Goal: Transaction & Acquisition: Purchase product/service

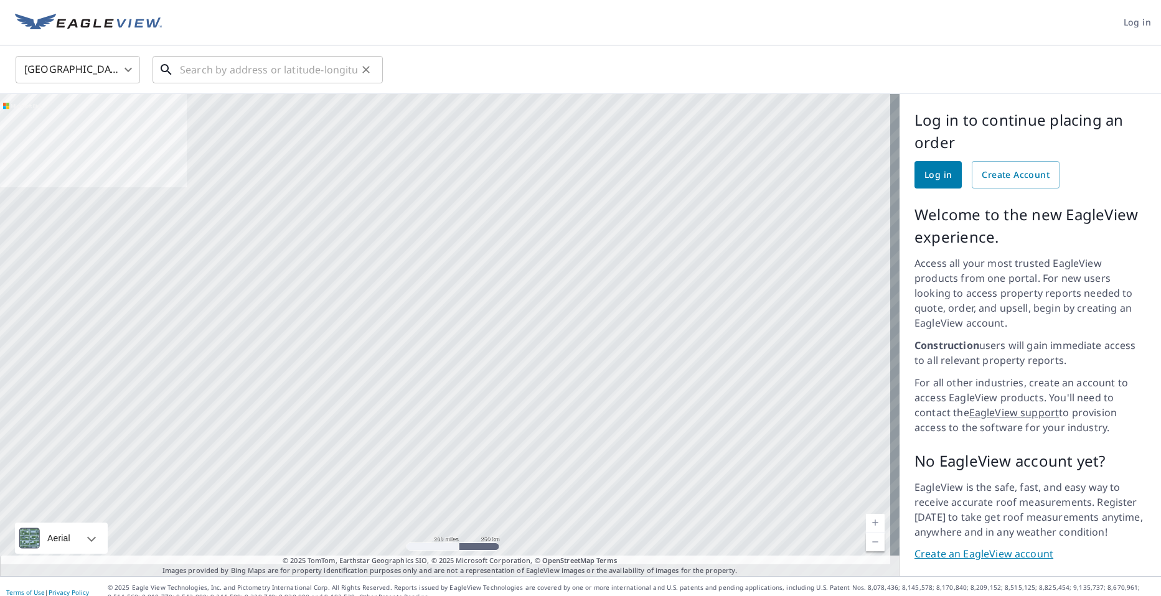
click at [249, 67] on input "text" at bounding box center [268, 69] width 177 height 35
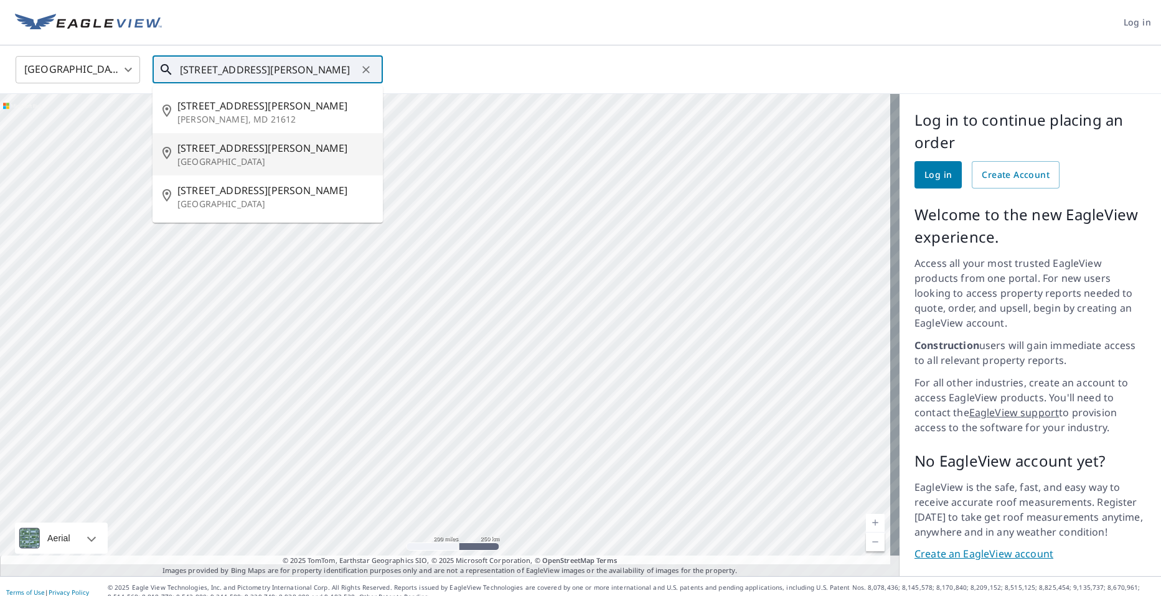
click at [268, 147] on span "4319 Cooper Point Rd NW" at bounding box center [274, 148] width 195 height 15
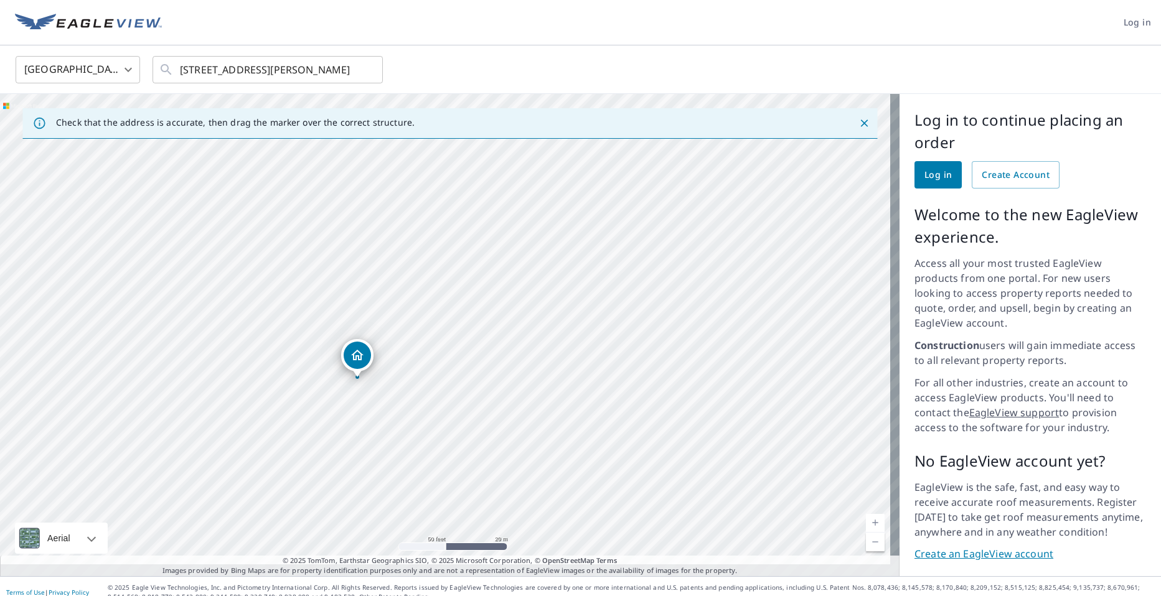
drag, startPoint x: 403, startPoint y: 322, endPoint x: 413, endPoint y: 269, distance: 53.9
click at [413, 269] on div "4319 Cooper Point Rd NW Olympia, WA 98502" at bounding box center [449, 335] width 899 height 482
click at [204, 67] on input "4319 Cooper Point Rd NW Olympia, WA 98502" at bounding box center [268, 69] width 177 height 35
drag, startPoint x: 379, startPoint y: 312, endPoint x: 362, endPoint y: 271, distance: 44.0
click at [362, 271] on div "4321 Cooper Point Rd NW Olympia, WA 98502" at bounding box center [449, 335] width 899 height 482
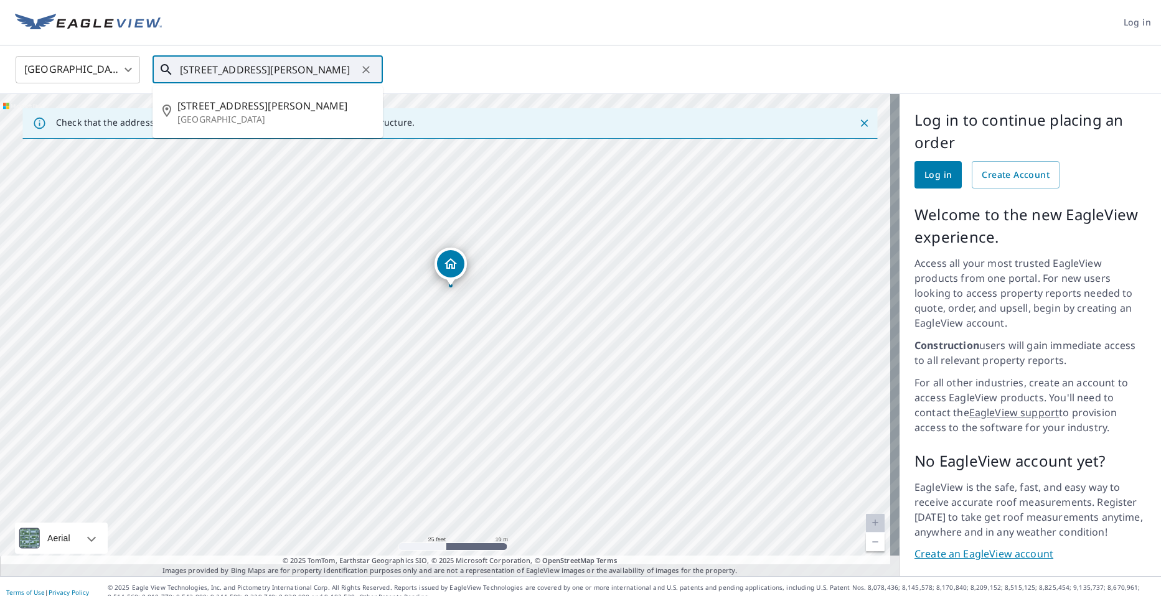
click at [299, 68] on input "4321 Cooper Point Rd NW Olympia, WA 98502" at bounding box center [268, 69] width 177 height 35
click at [204, 71] on input "4321 Cooper Point Rd NW Olympia, WA 98502" at bounding box center [268, 69] width 177 height 35
type input "[STREET_ADDRESS][PERSON_NAME]"
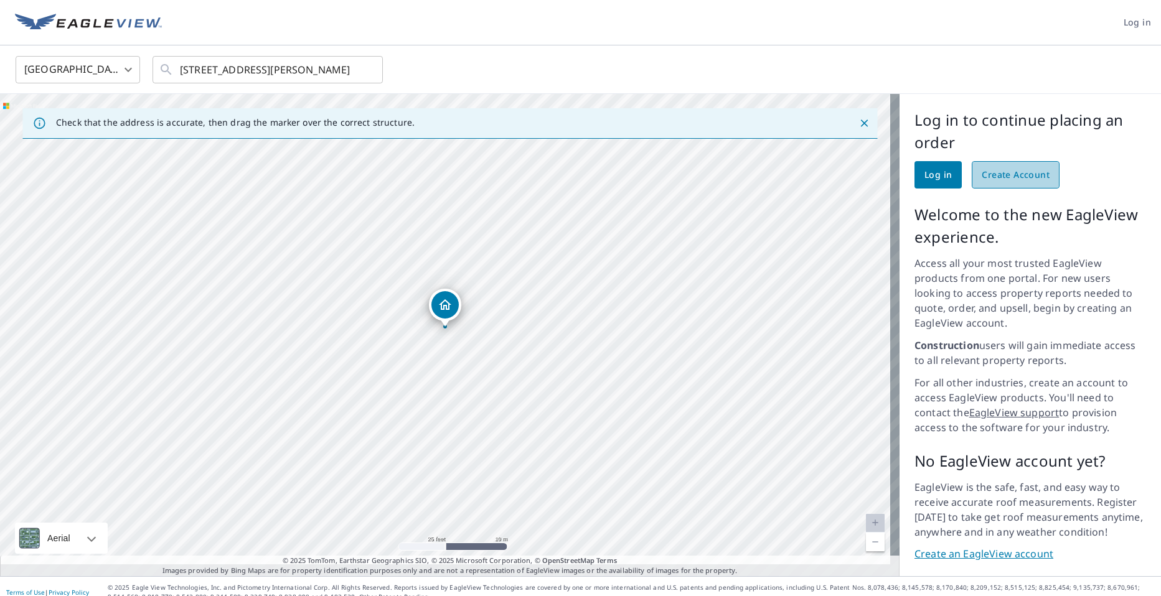
click at [986, 177] on span "Create Account" at bounding box center [1015, 175] width 68 height 16
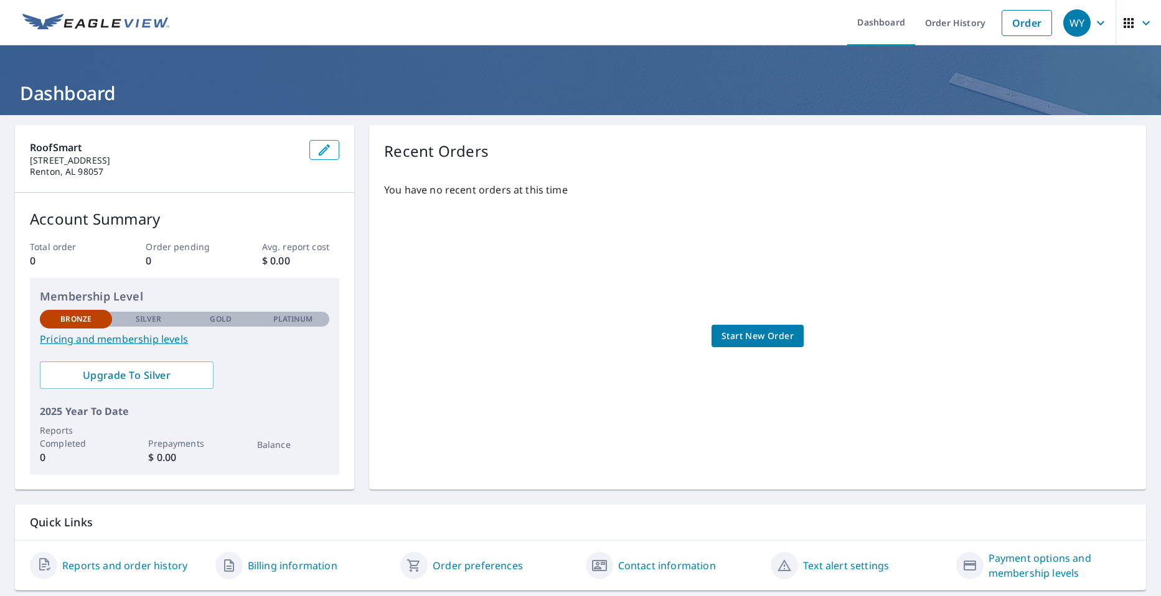
click at [717, 324] on div "You have no recent orders at this time Start New Order" at bounding box center [757, 323] width 747 height 302
click at [721, 332] on span "Start New Order" at bounding box center [757, 337] width 72 height 16
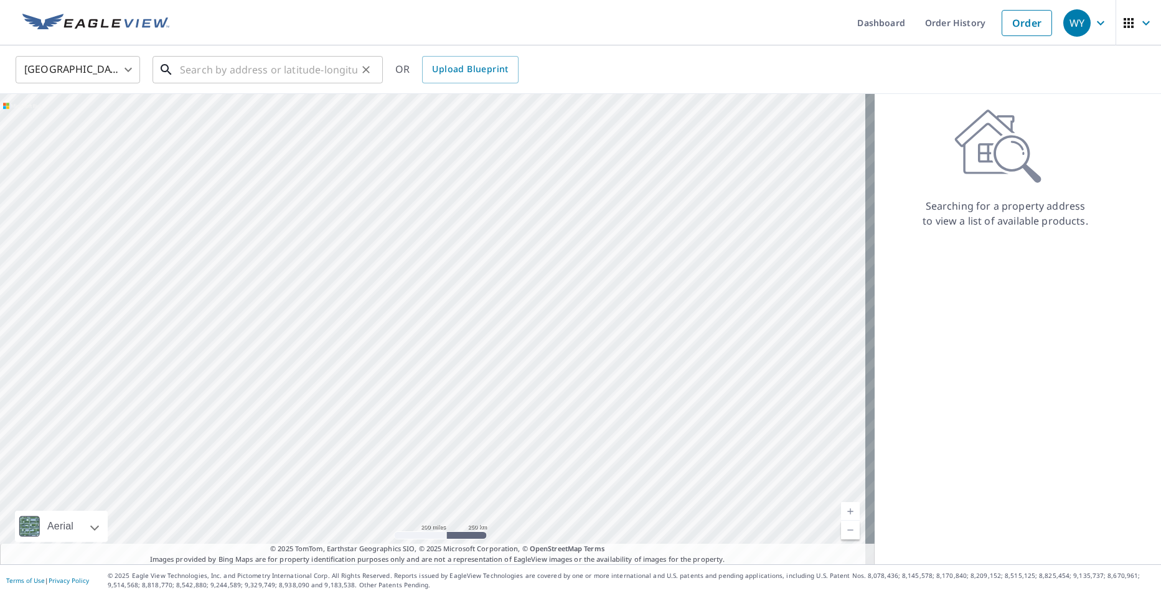
click at [210, 71] on input "text" at bounding box center [268, 69] width 177 height 35
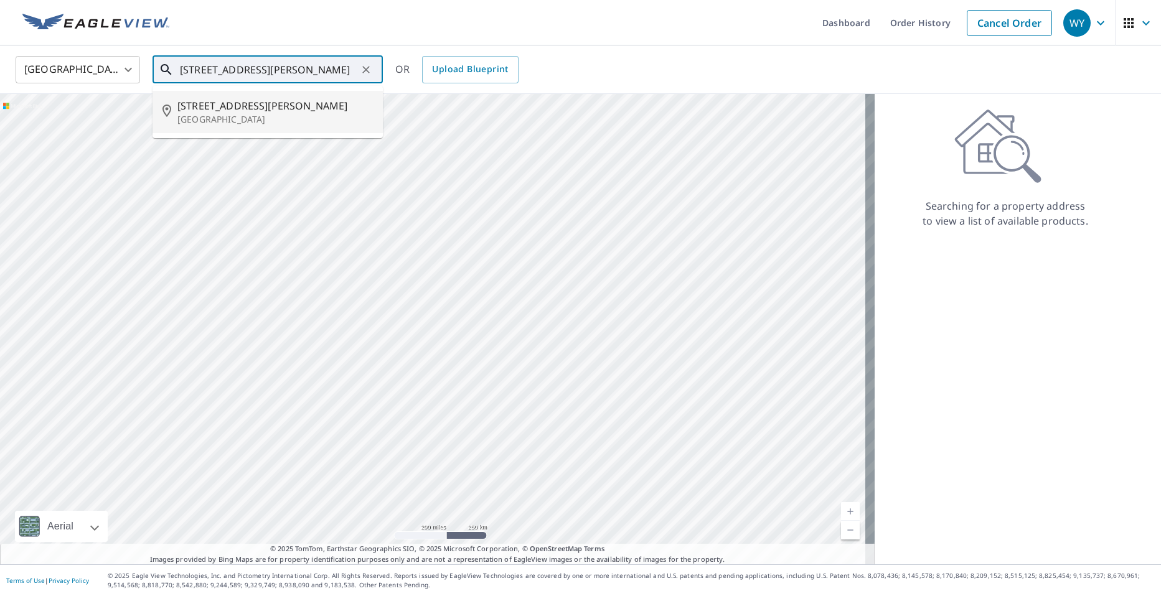
click at [227, 111] on span "[STREET_ADDRESS][PERSON_NAME]" at bounding box center [274, 105] width 195 height 15
type input "[STREET_ADDRESS][PERSON_NAME]"
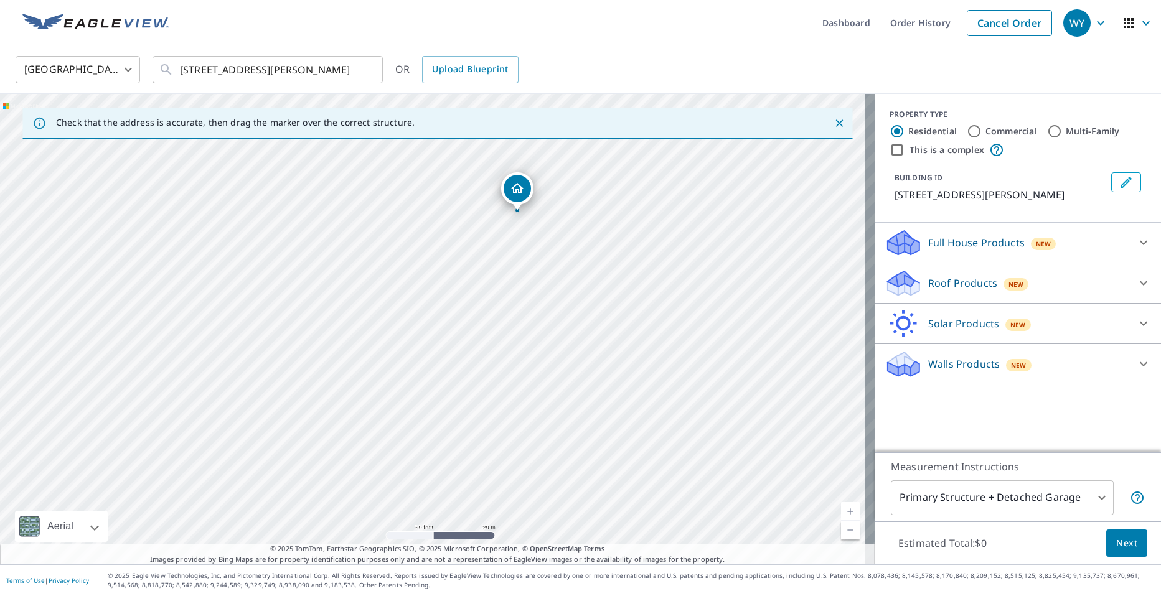
drag, startPoint x: 419, startPoint y: 342, endPoint x: 504, endPoint y: 226, distance: 143.9
click at [504, 226] on div "[STREET_ADDRESS][PERSON_NAME]" at bounding box center [437, 329] width 874 height 470
drag, startPoint x: 555, startPoint y: 219, endPoint x: 550, endPoint y: 276, distance: 56.9
click at [550, 276] on div "[STREET_ADDRESS][PERSON_NAME]" at bounding box center [437, 329] width 874 height 470
click at [1088, 498] on body "WY WY Dashboard Order History Cancel Order WY [GEOGRAPHIC_DATA] US ​ [STREET_AD…" at bounding box center [580, 305] width 1161 height 610
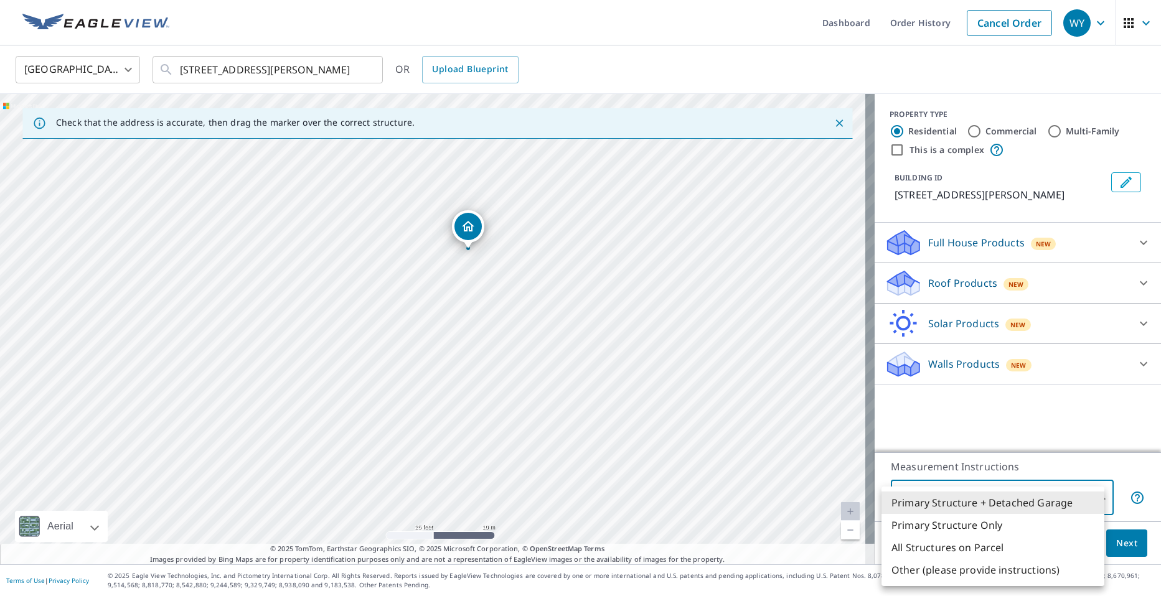
click at [1025, 530] on li "Primary Structure Only" at bounding box center [992, 525] width 223 height 22
type input "2"
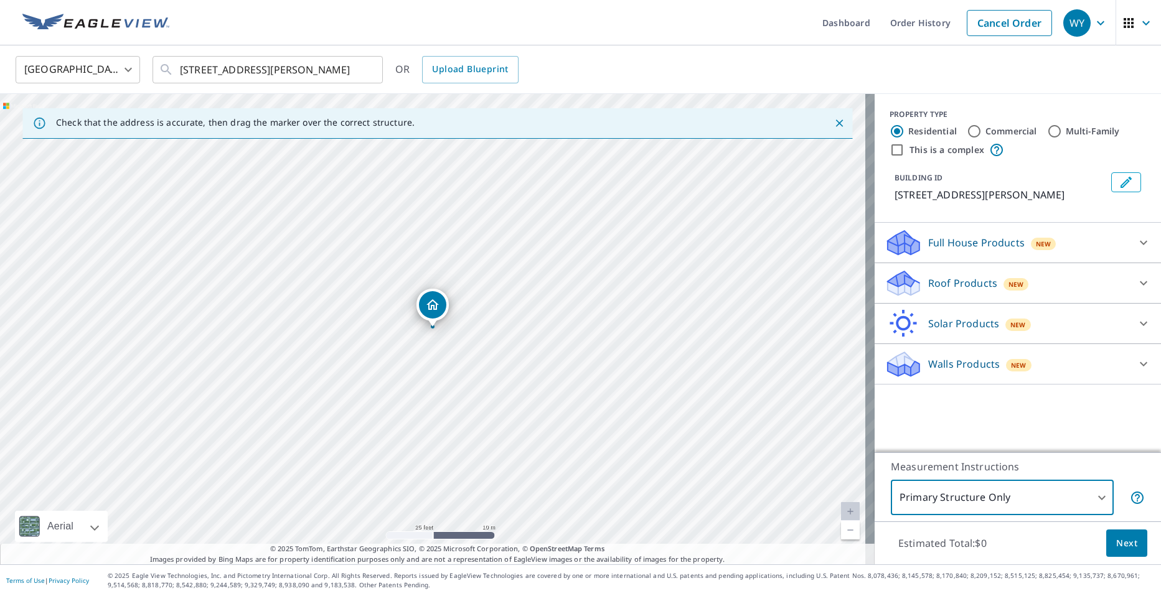
click at [1136, 291] on icon at bounding box center [1143, 283] width 15 height 15
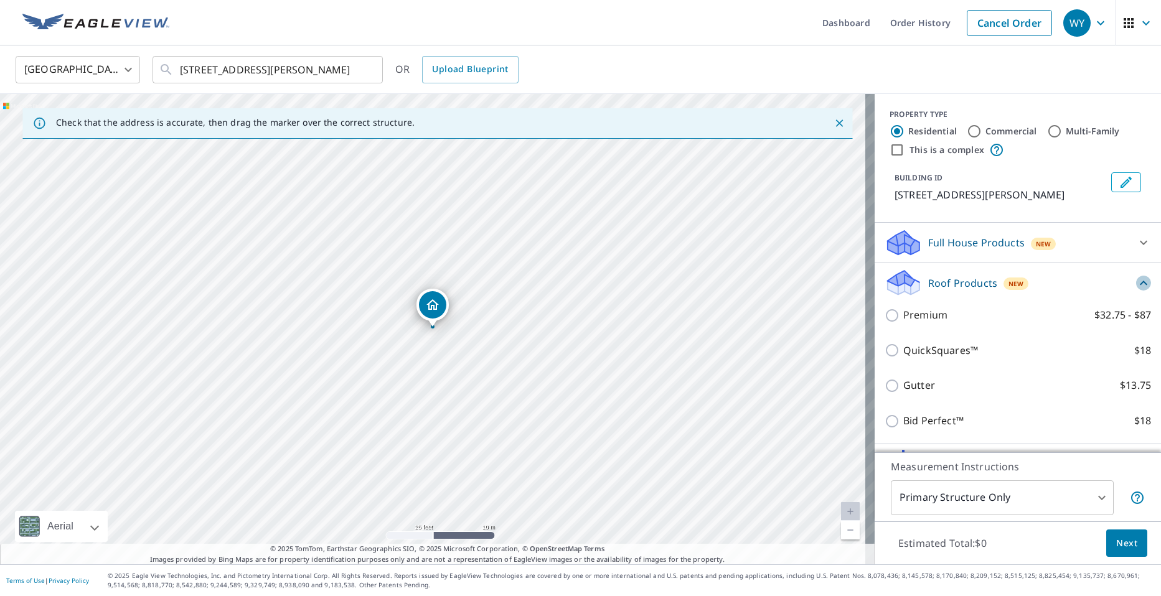
click at [1136, 291] on icon at bounding box center [1143, 283] width 15 height 15
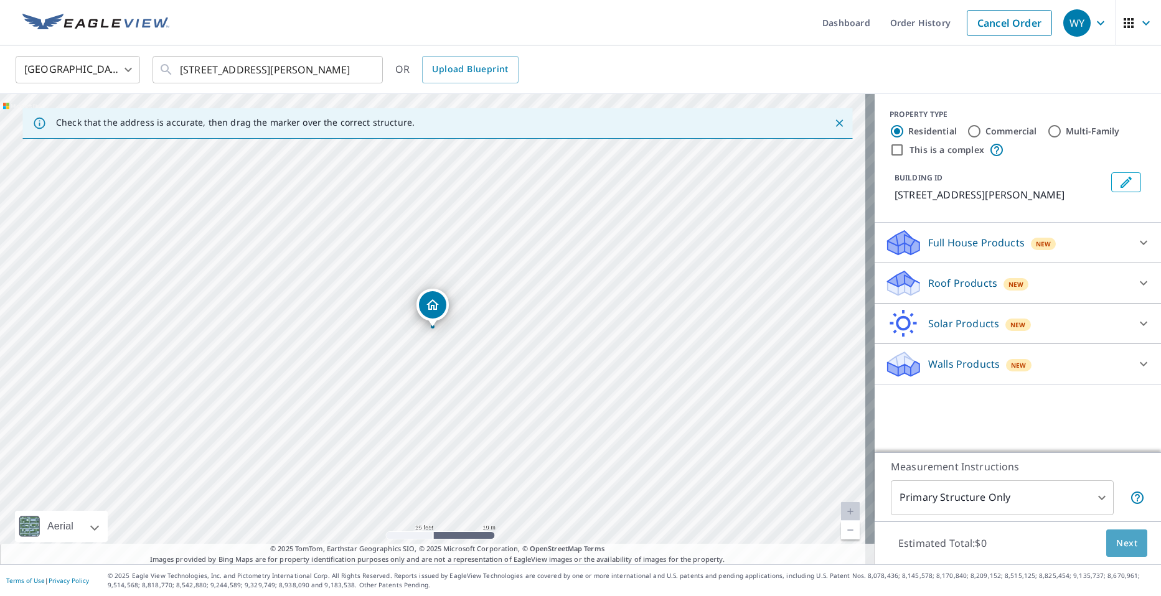
click at [1116, 541] on span "Next" at bounding box center [1126, 544] width 21 height 16
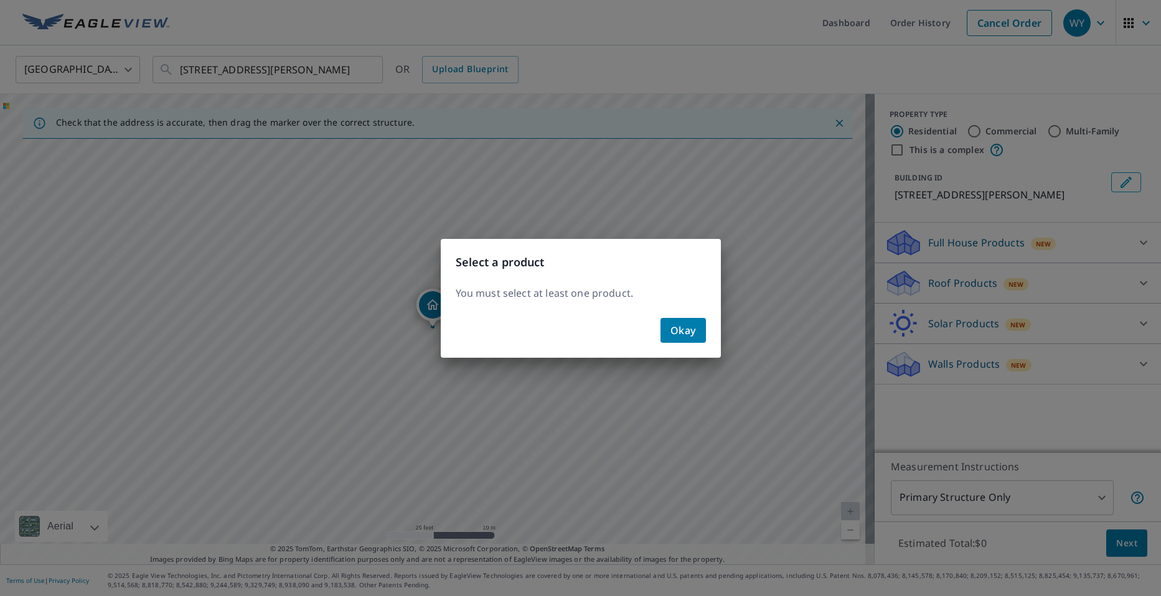
click at [686, 334] on span "Okay" at bounding box center [683, 330] width 26 height 17
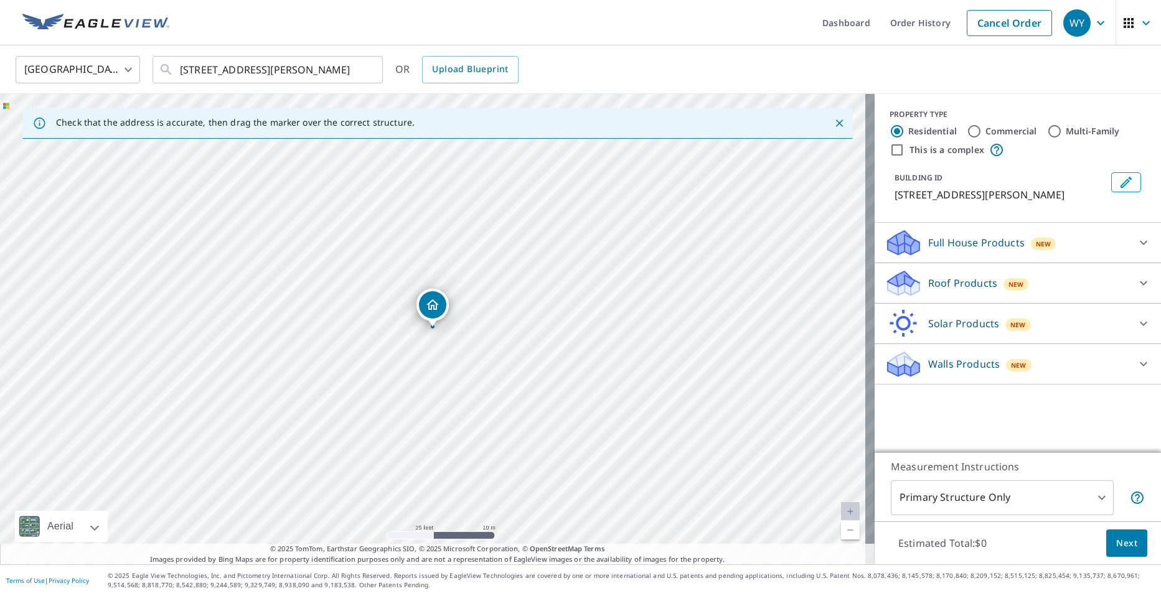
click at [1024, 292] on div "Roof Products New" at bounding box center [1006, 283] width 244 height 29
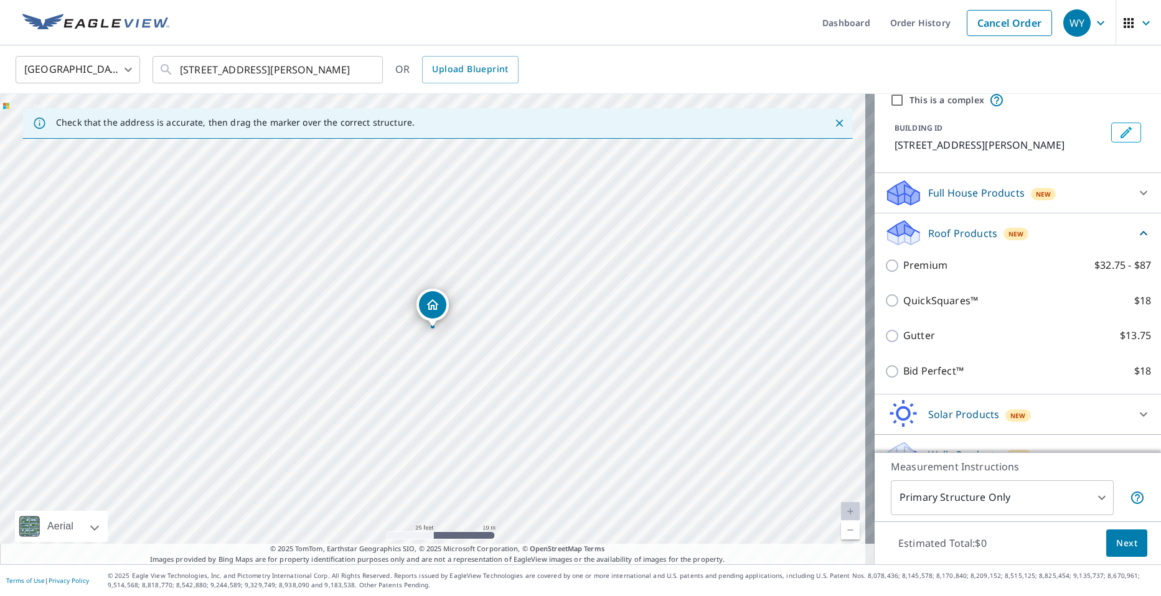
scroll to position [47, 0]
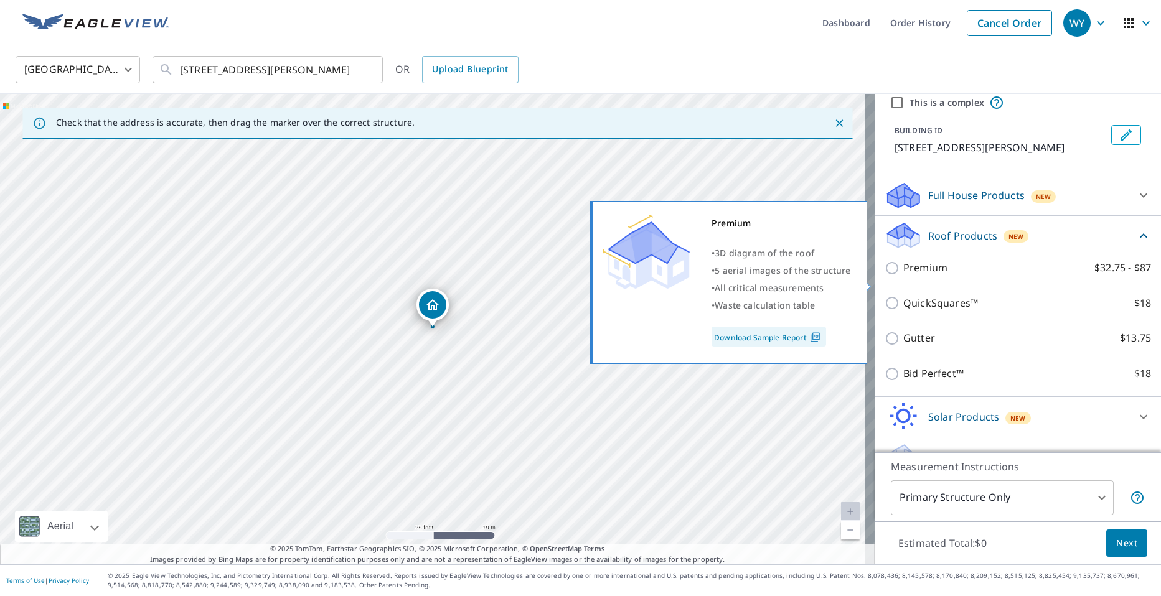
click at [887, 276] on input "Premium $32.75 - $87" at bounding box center [893, 268] width 19 height 15
checkbox input "true"
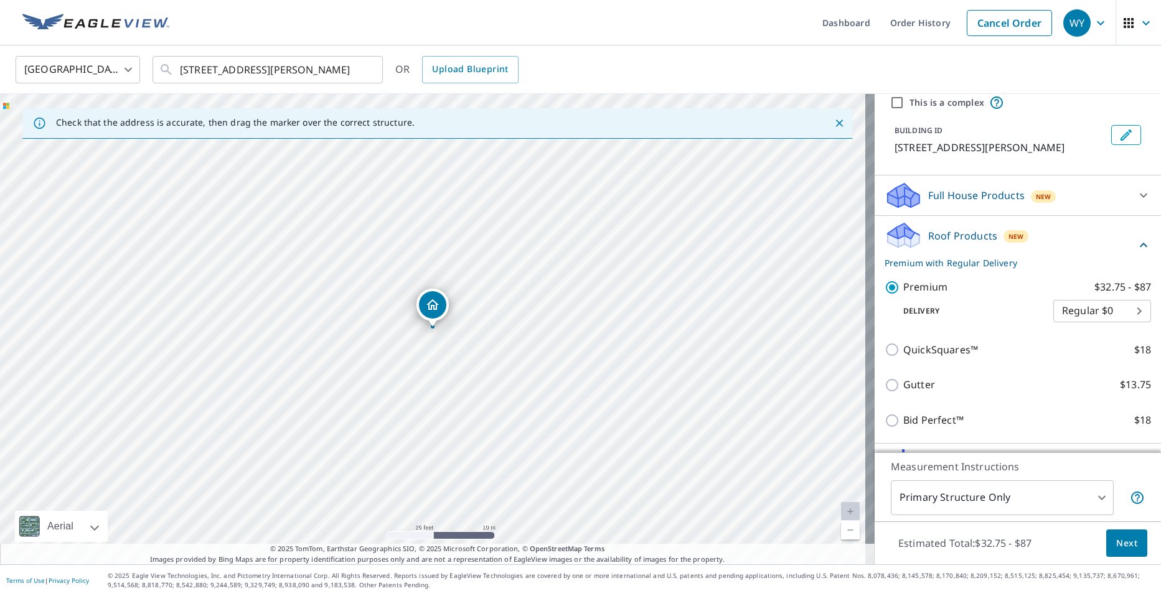
click at [1123, 327] on body "WY WY Dashboard Order History Cancel Order WY [GEOGRAPHIC_DATA] US ​ [STREET_AD…" at bounding box center [580, 305] width 1161 height 610
click at [999, 327] on div at bounding box center [580, 298] width 1161 height 596
click at [1106, 547] on button "Next" at bounding box center [1126, 544] width 41 height 28
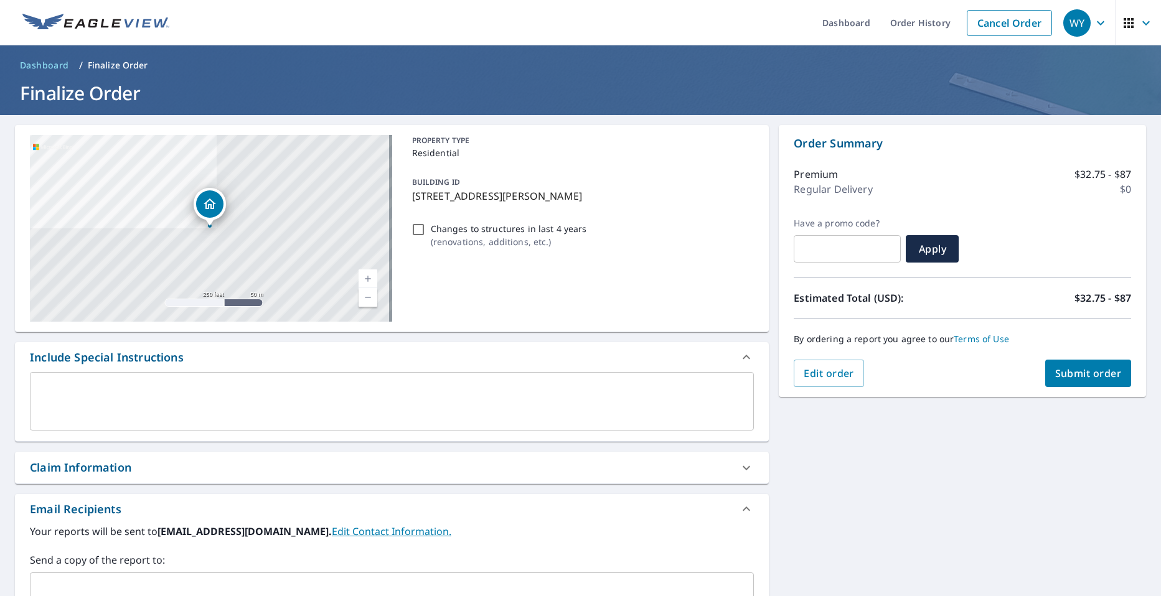
click at [843, 253] on input "text" at bounding box center [846, 249] width 107 height 35
click at [919, 253] on span "Apply" at bounding box center [931, 249] width 33 height 14
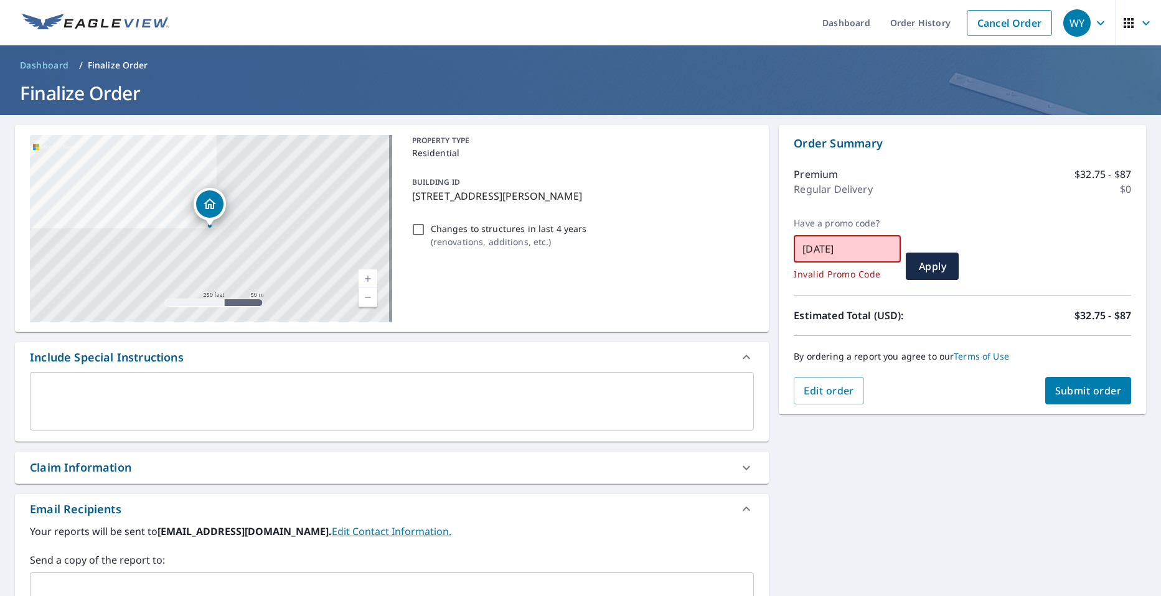
click at [832, 244] on input "[DATE]" at bounding box center [846, 249] width 107 height 35
click at [905, 264] on button "Apply" at bounding box center [931, 266] width 53 height 27
click at [836, 251] on input "eagleview" at bounding box center [846, 249] width 107 height 35
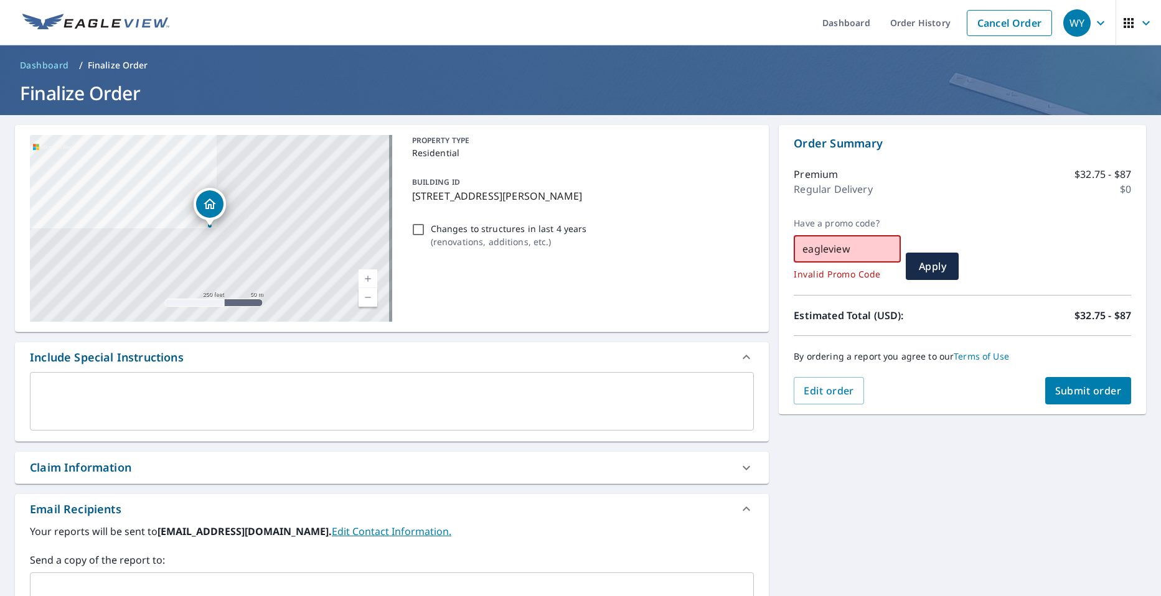
click at [836, 251] on input "eagleview" at bounding box center [846, 249] width 107 height 35
click at [916, 257] on button "Apply" at bounding box center [931, 266] width 53 height 27
click at [849, 247] on input "LU10" at bounding box center [846, 249] width 107 height 35
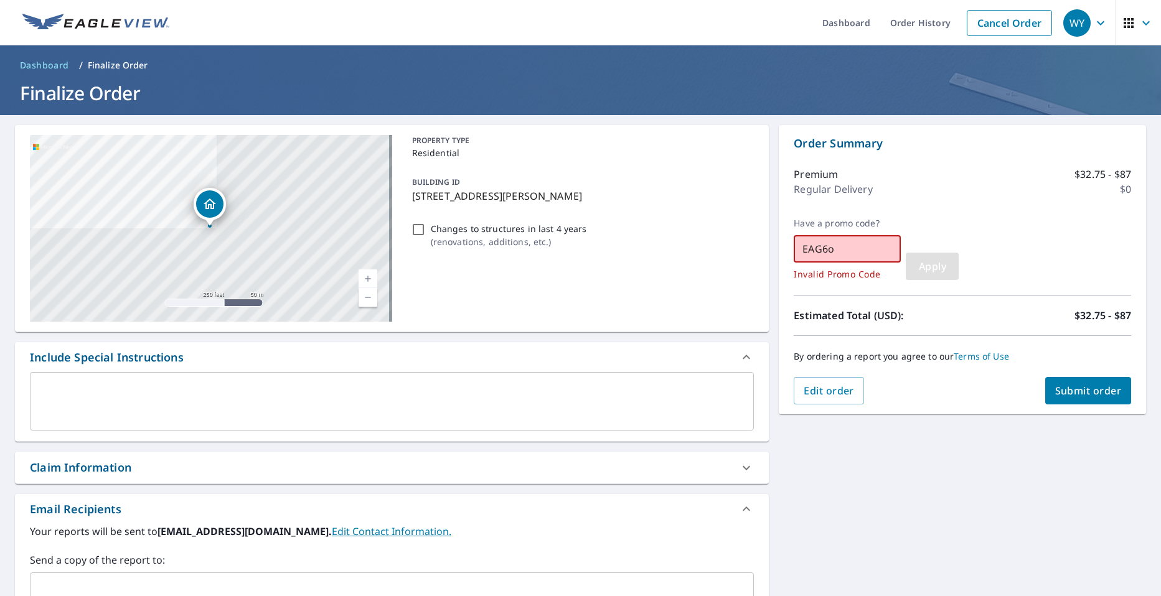
click at [907, 270] on button "Apply" at bounding box center [931, 266] width 53 height 27
click at [868, 248] on input "EAG6o" at bounding box center [846, 249] width 107 height 35
click at [915, 260] on span "Apply" at bounding box center [931, 267] width 33 height 14
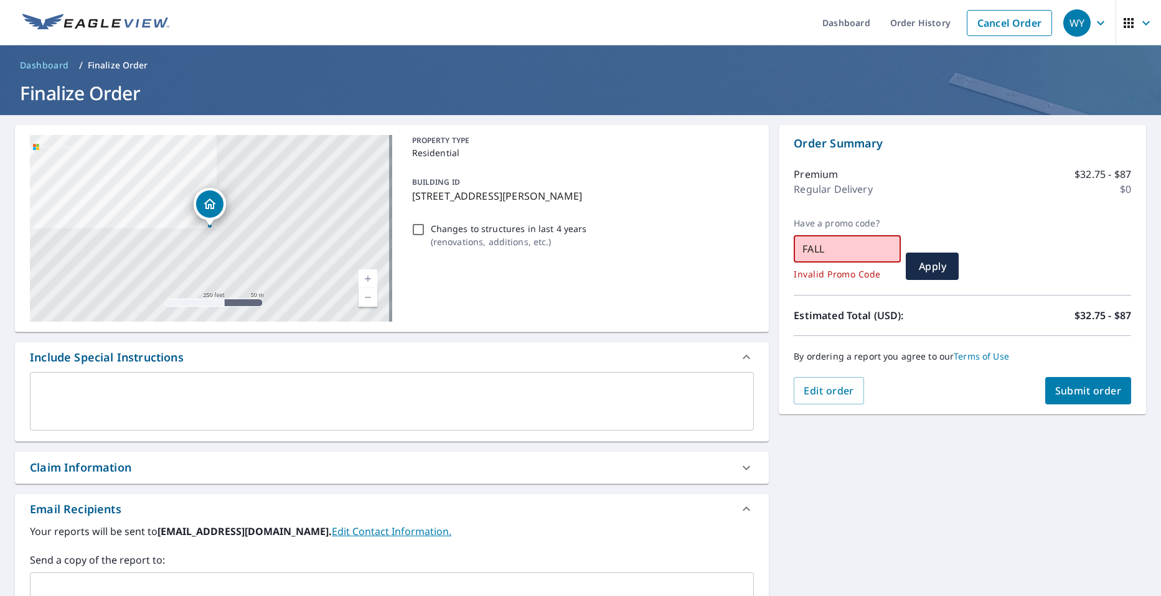
click at [849, 250] on input "FALL" at bounding box center [846, 249] width 107 height 35
type input "COLUMBUS"
click at [915, 274] on button "Apply" at bounding box center [931, 266] width 53 height 27
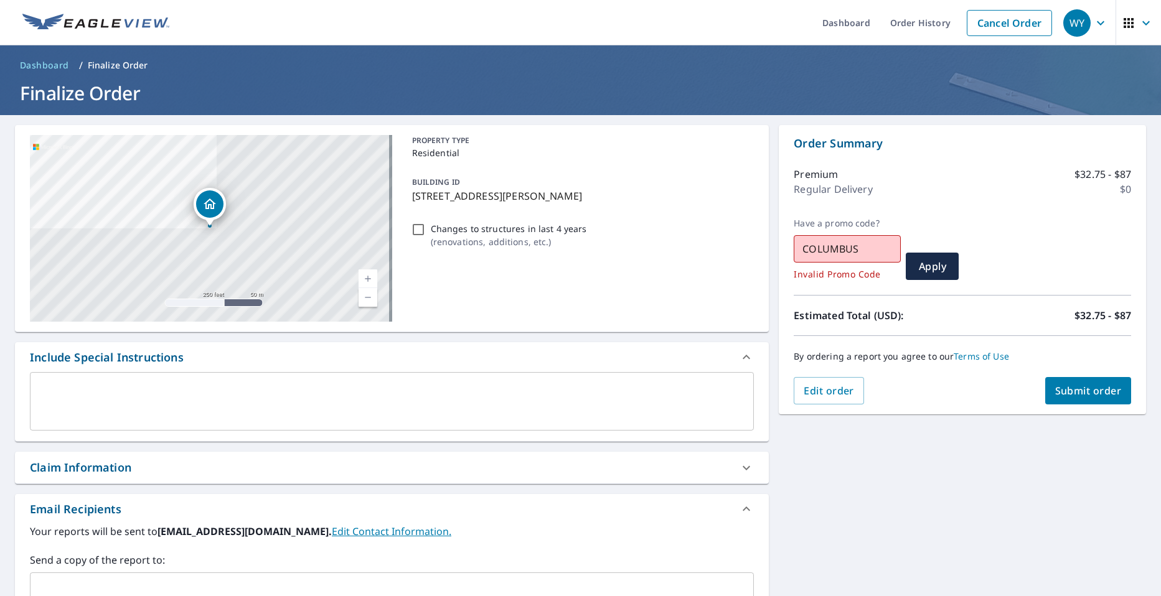
click at [1055, 393] on span "Submit order" at bounding box center [1088, 391] width 67 height 14
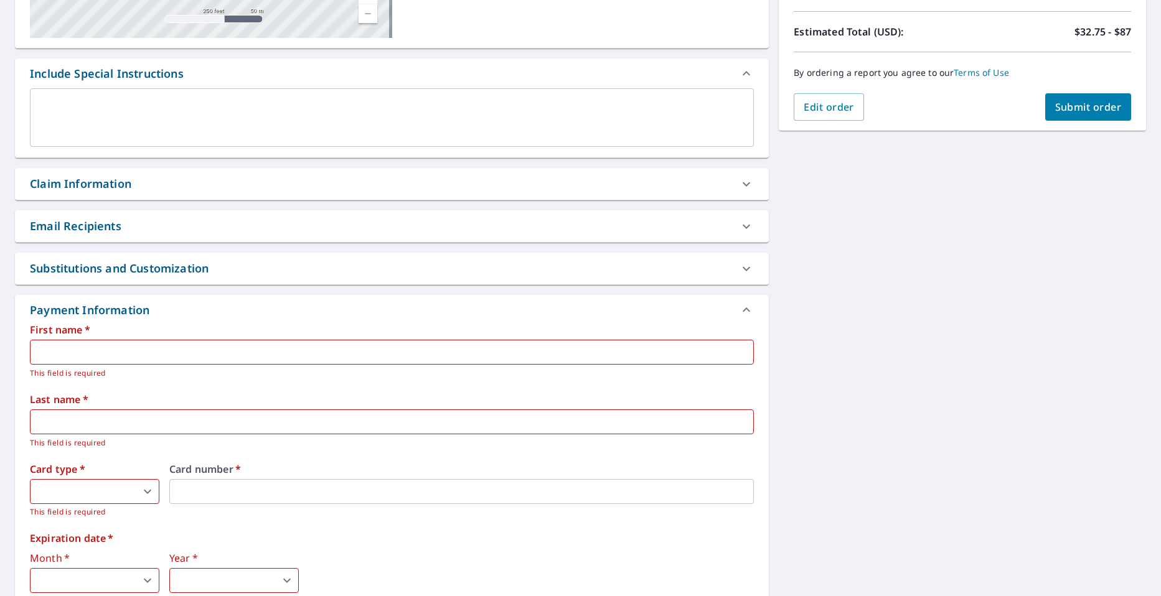
scroll to position [311, 0]
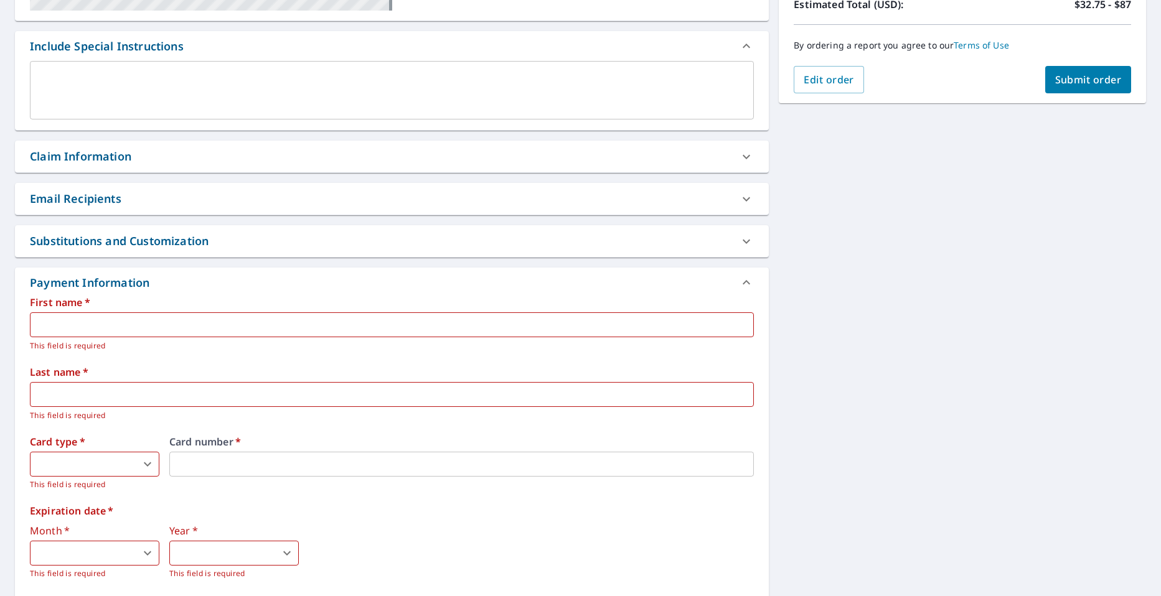
click at [457, 327] on input "text" at bounding box center [392, 324] width 724 height 25
type input "[PERSON_NAME]"
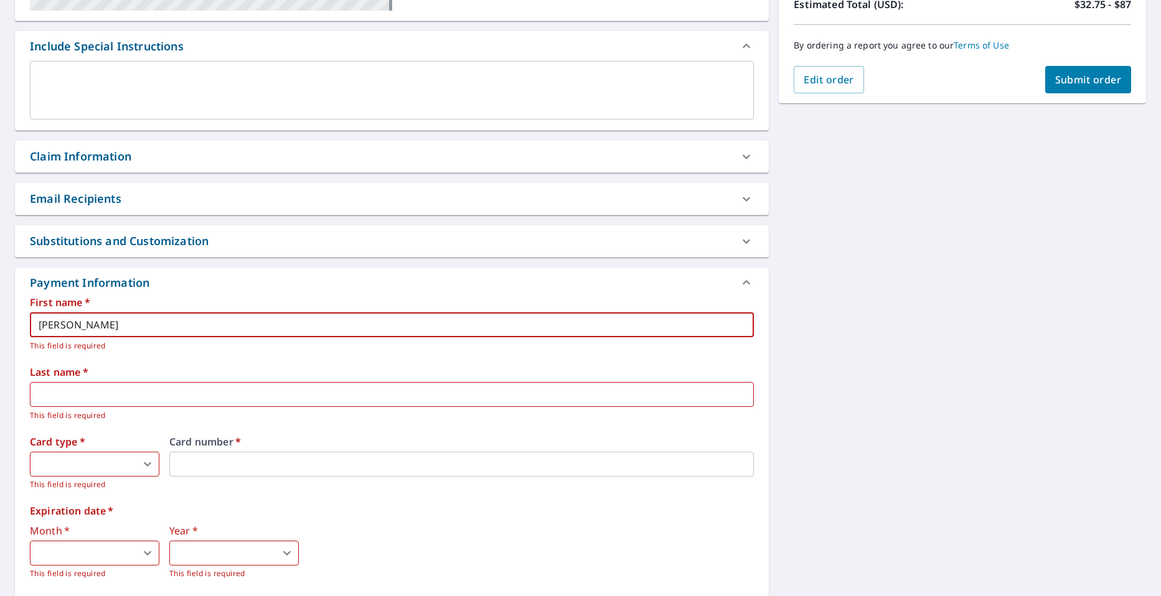
type input "[DEMOGRAPHIC_DATA]"
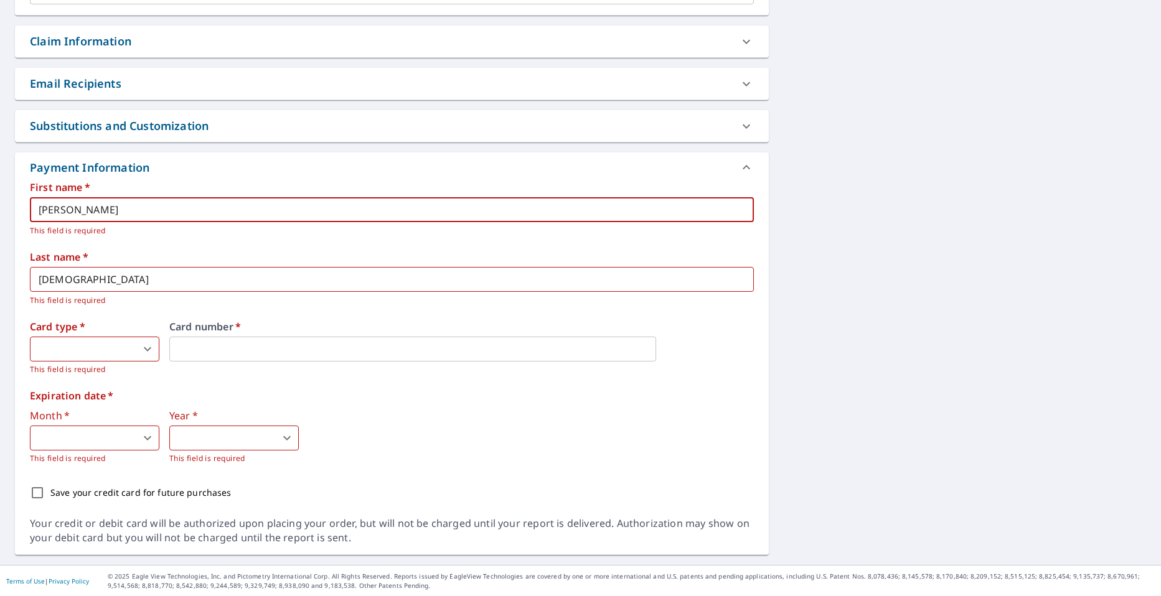
scroll to position [427, 0]
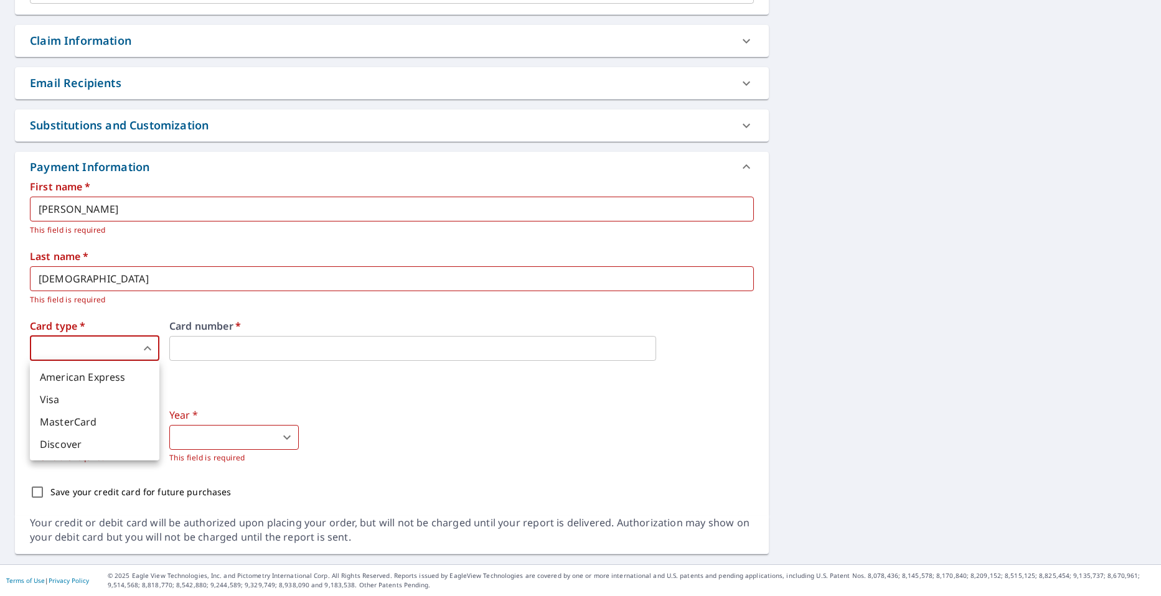
click at [146, 345] on body "WY WY Dashboard Order History Cancel Order WY Dashboard / Finalize Order Finali…" at bounding box center [580, 305] width 1161 height 610
click at [103, 419] on li "MasterCard" at bounding box center [94, 422] width 129 height 22
type input "3"
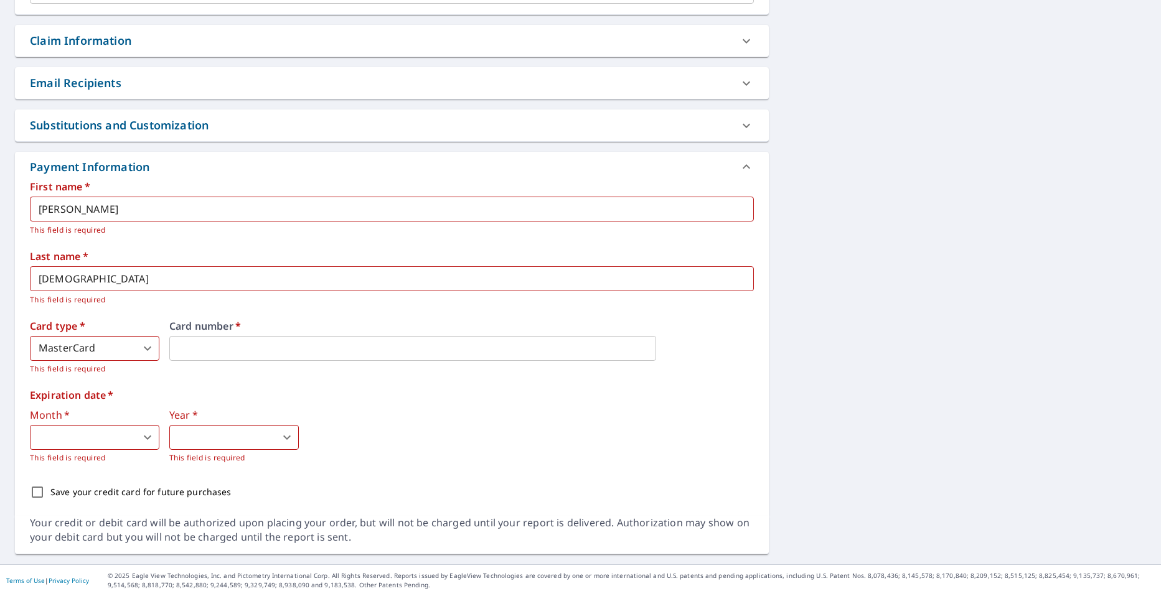
click at [198, 444] on body "WY WY Dashboard Order History Cancel Order WY Dashboard / Finalize Order Finali…" at bounding box center [580, 305] width 1161 height 610
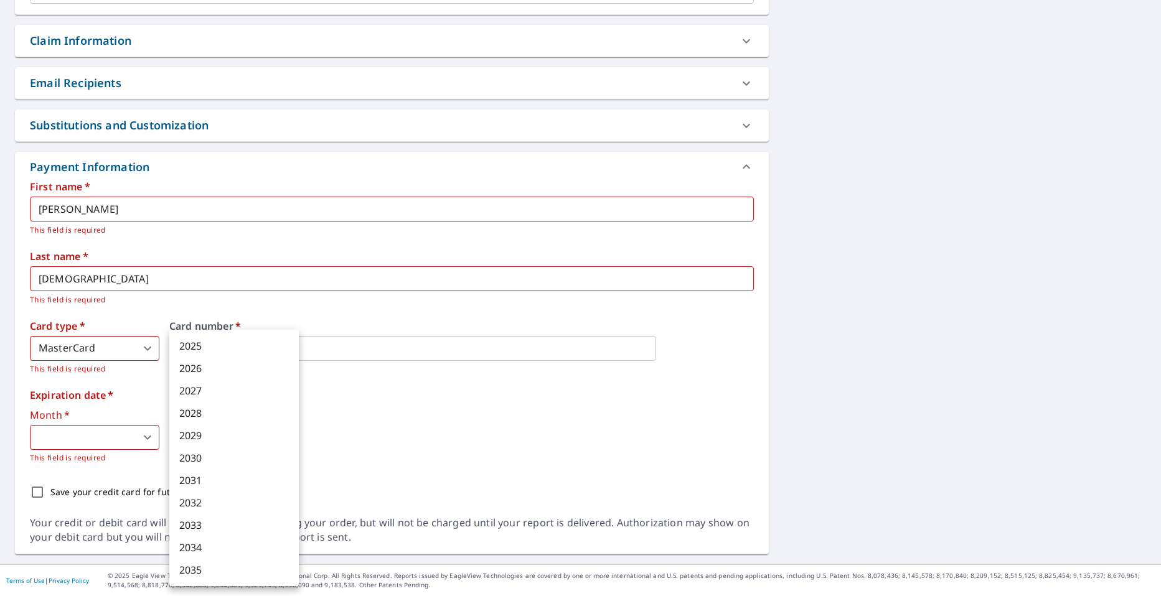
click at [202, 434] on li "2029" at bounding box center [233, 435] width 129 height 22
type input "2029"
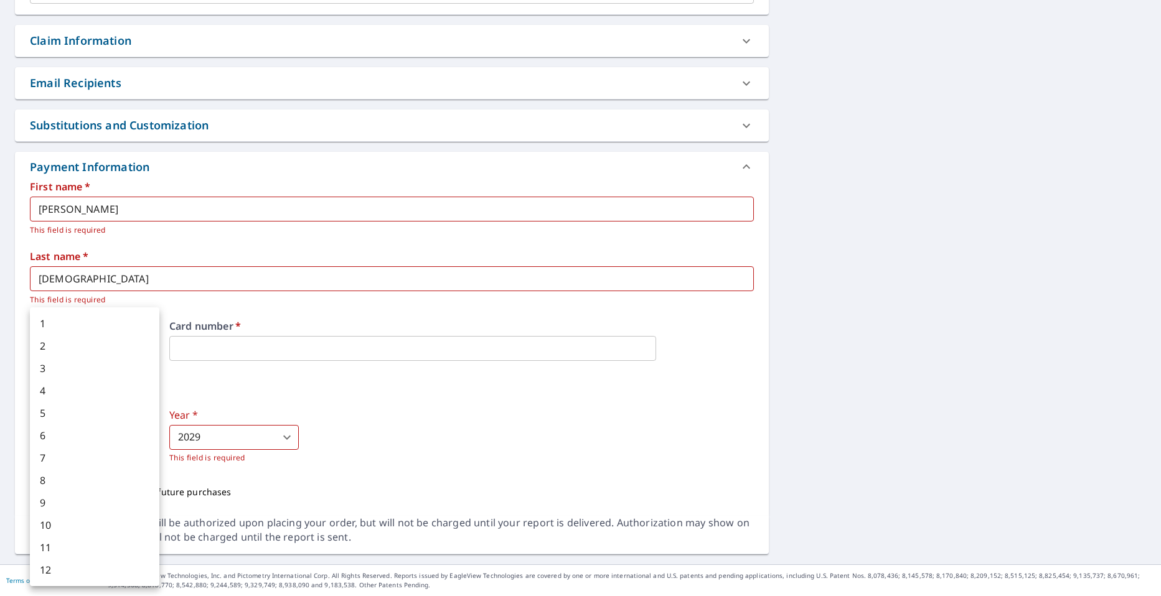
click at [148, 434] on body "WY WY Dashboard Order History Cancel Order WY Dashboard / Finalize Order Finali…" at bounding box center [580, 305] width 1161 height 610
click at [88, 385] on li "4" at bounding box center [94, 391] width 129 height 22
type input "4"
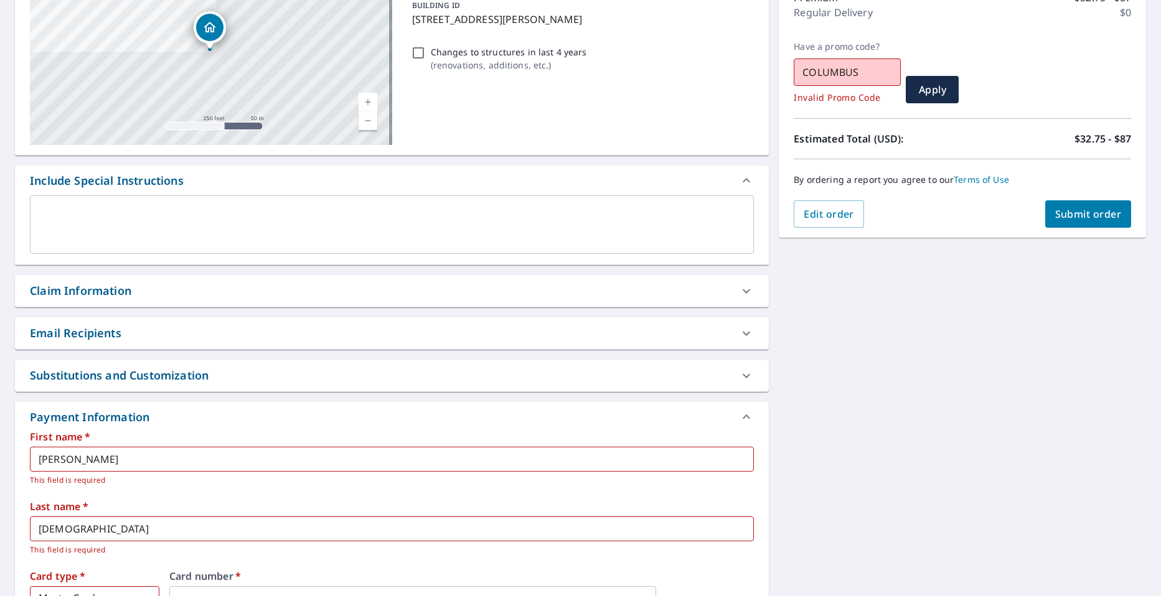
scroll to position [116, 0]
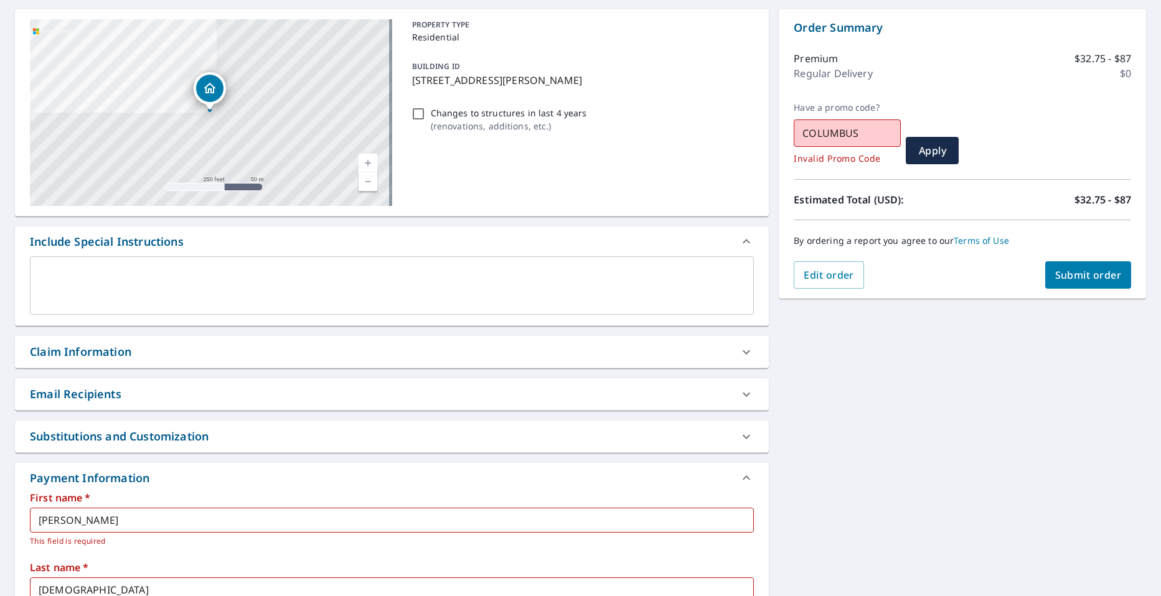
click at [1062, 279] on span "Submit order" at bounding box center [1088, 275] width 67 height 14
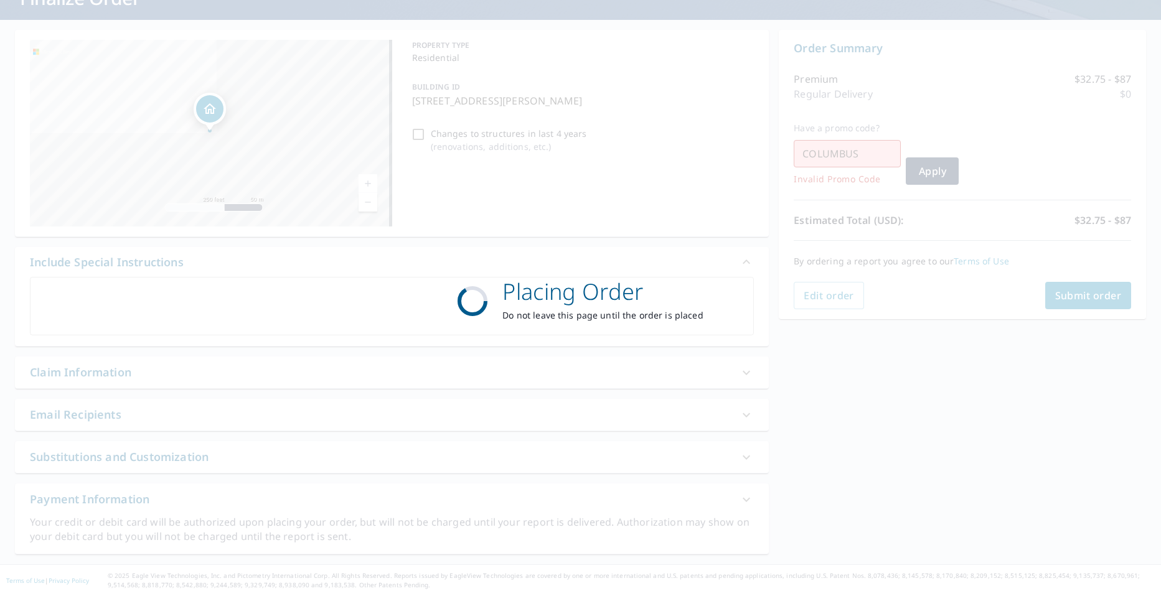
scroll to position [95, 0]
